Goal: Task Accomplishment & Management: Use online tool/utility

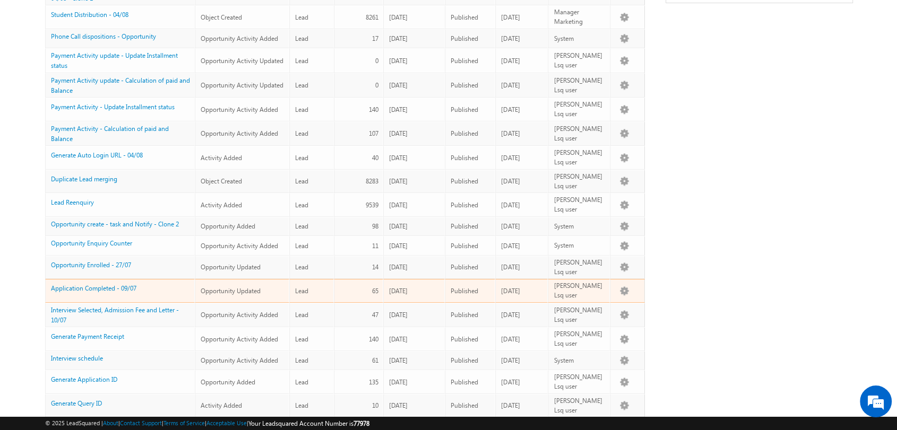
scroll to position [5, 0]
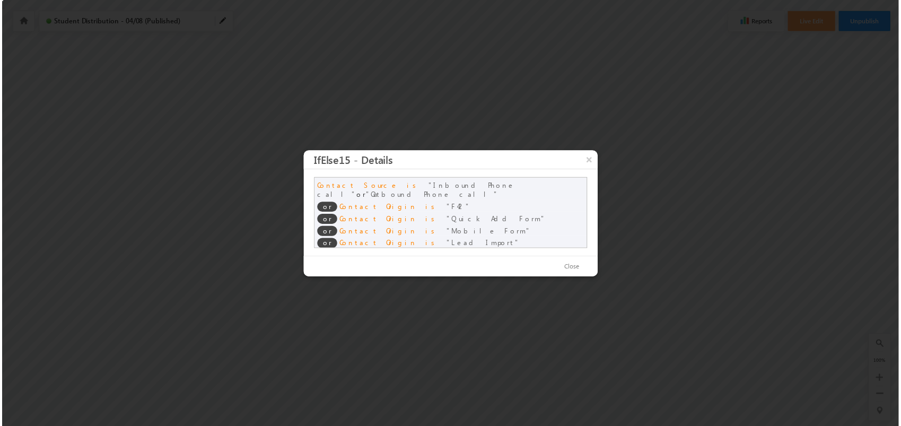
scroll to position [3, 0]
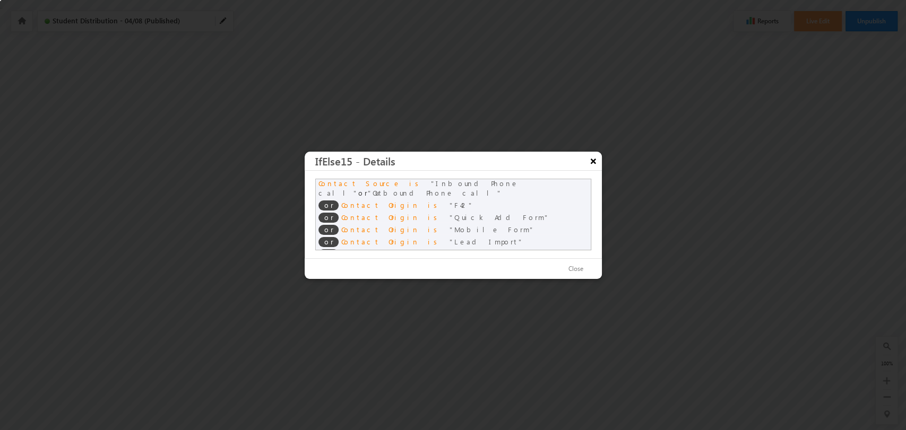
click at [589, 162] on button "×" at bounding box center [593, 161] width 17 height 19
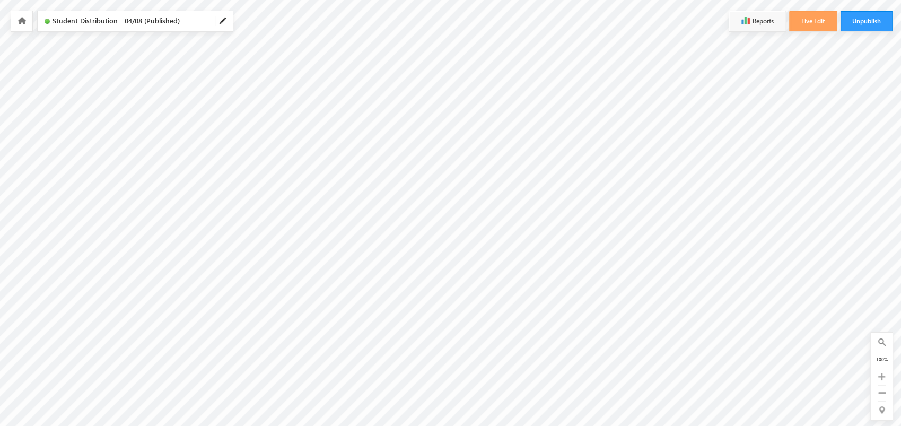
scroll to position [83, 0]
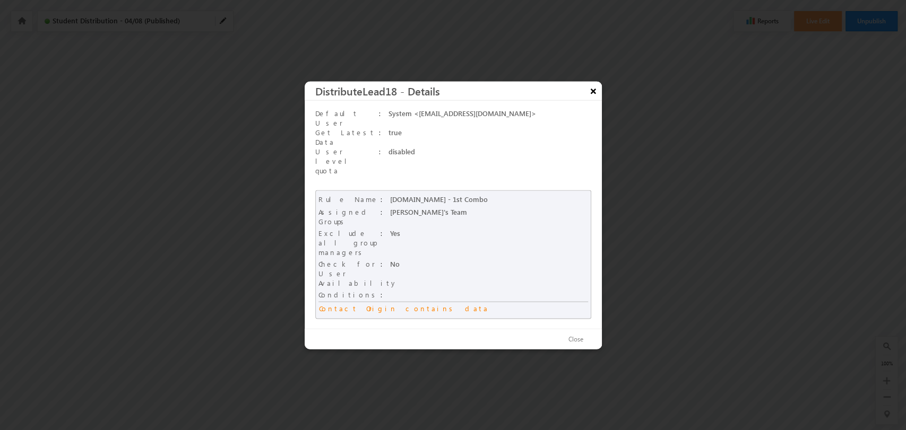
click at [597, 100] on button "×" at bounding box center [593, 90] width 17 height 19
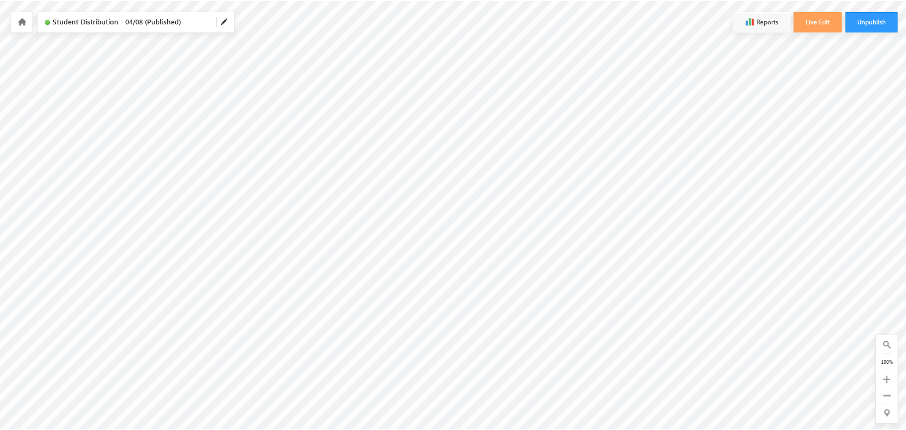
scroll to position [1, 0]
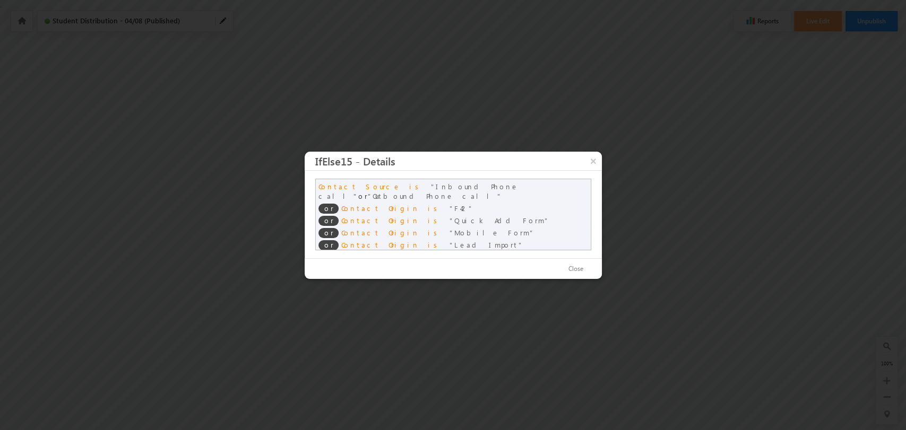
click at [410, 184] on span "Inbound Phone call" at bounding box center [418, 191] width 200 height 19
click at [410, 187] on span "Inbound Phone call" at bounding box center [418, 191] width 200 height 19
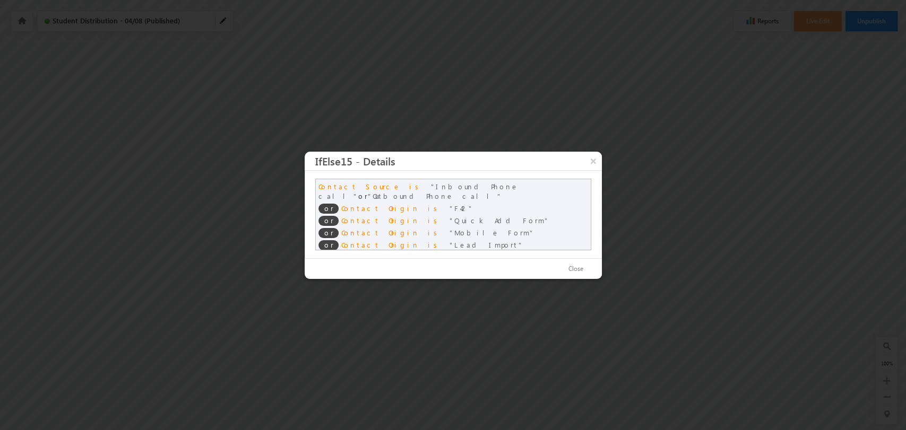
click at [403, 185] on span "Inbound Phone call" at bounding box center [418, 191] width 200 height 19
click at [402, 201] on div "or Contact Origin is F42" at bounding box center [453, 207] width 275 height 12
drag, startPoint x: 375, startPoint y: 186, endPoint x: 433, endPoint y: 186, distance: 58.4
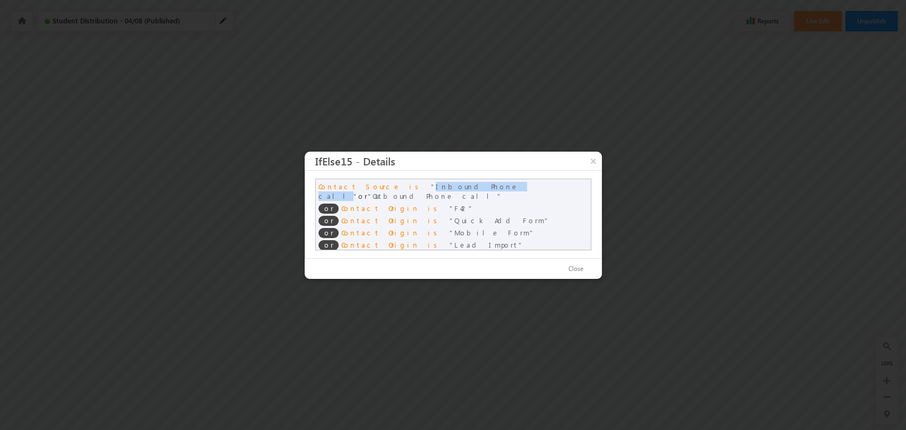
click at [433, 186] on span "Inbound Phone call" at bounding box center [418, 191] width 200 height 19
copy span "Inbound Phone call"
drag, startPoint x: 450, startPoint y: 187, endPoint x: 514, endPoint y: 185, distance: 64.2
click at [502, 192] on span "Outbound Phone call" at bounding box center [435, 196] width 134 height 9
copy span "Outbound Phone call"
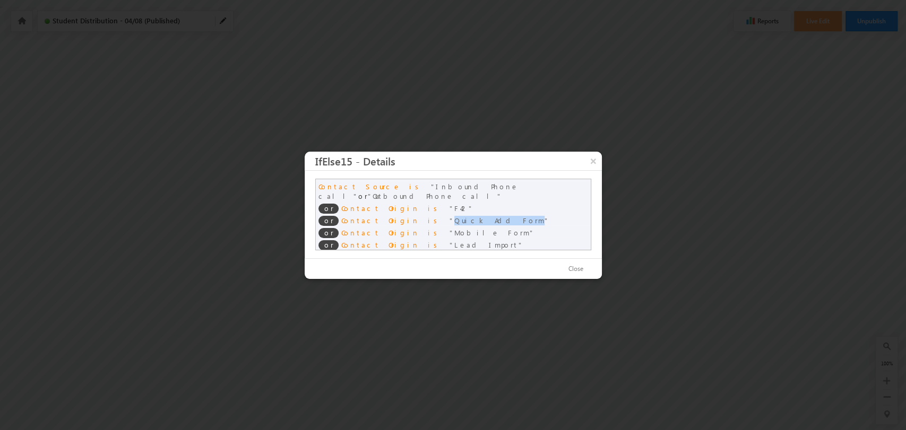
drag, startPoint x: 396, startPoint y: 212, endPoint x: 444, endPoint y: 213, distance: 47.8
click at [449, 216] on span "Quick Add Form" at bounding box center [499, 220] width 100 height 9
copy span "Quick Add Form"
drag, startPoint x: 396, startPoint y: 222, endPoint x: 434, endPoint y: 223, distance: 38.2
click at [449, 228] on span "Mobile Form" at bounding box center [491, 232] width 85 height 9
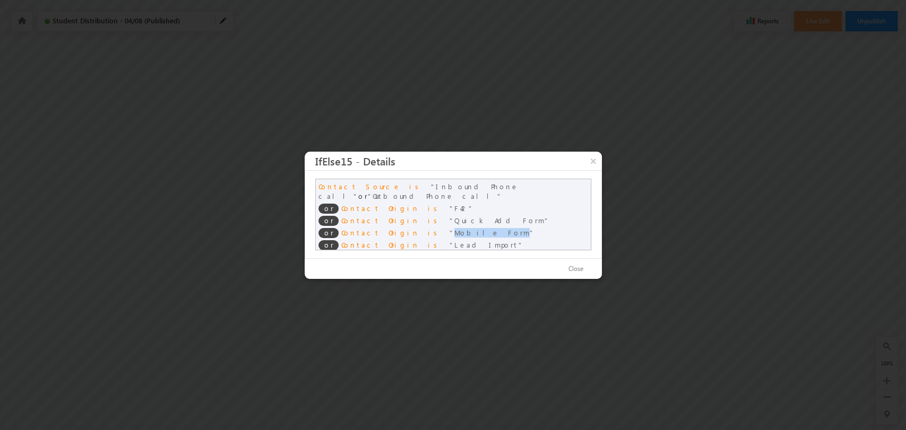
copy span "Mobile Form"
drag, startPoint x: 395, startPoint y: 235, endPoint x: 433, endPoint y: 235, distance: 38.2
click at [449, 240] on span "Lead Import" at bounding box center [486, 244] width 74 height 9
copy span "Lead Import"
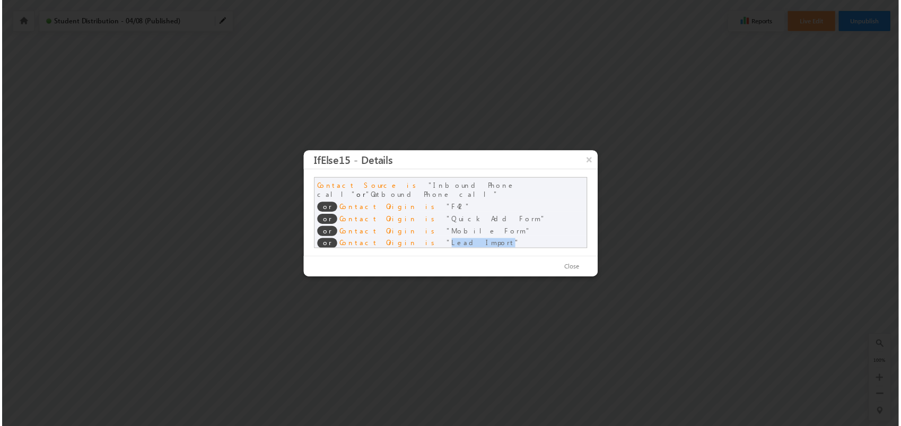
scroll to position [3, 0]
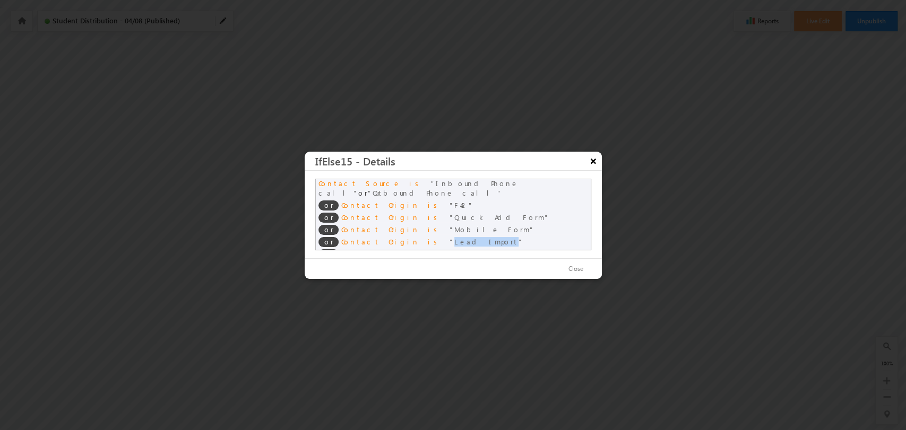
click at [587, 160] on button "×" at bounding box center [593, 161] width 17 height 19
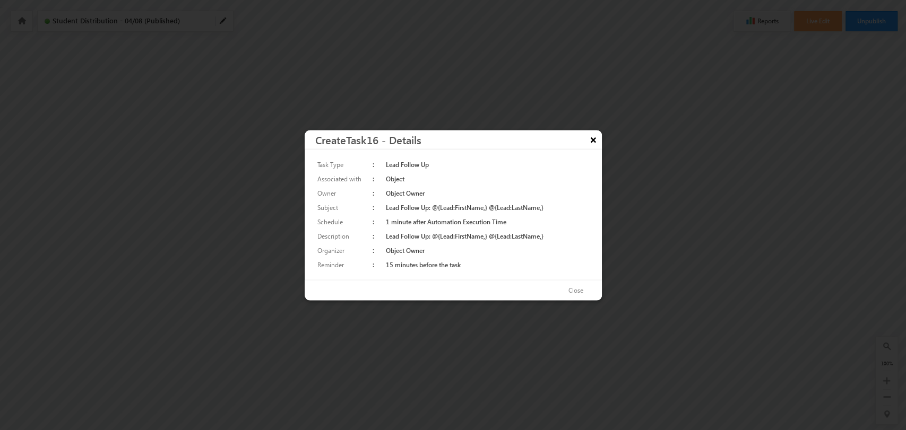
click at [592, 146] on button "×" at bounding box center [593, 139] width 17 height 19
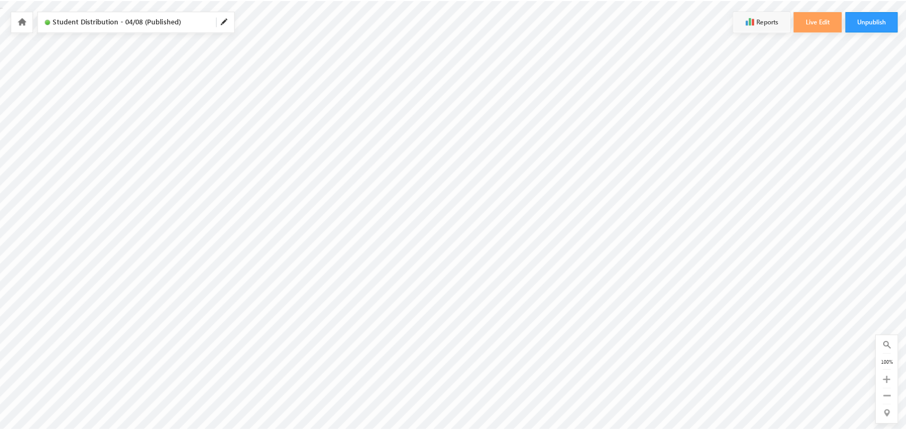
scroll to position [119, 0]
